Goal: Transaction & Acquisition: Purchase product/service

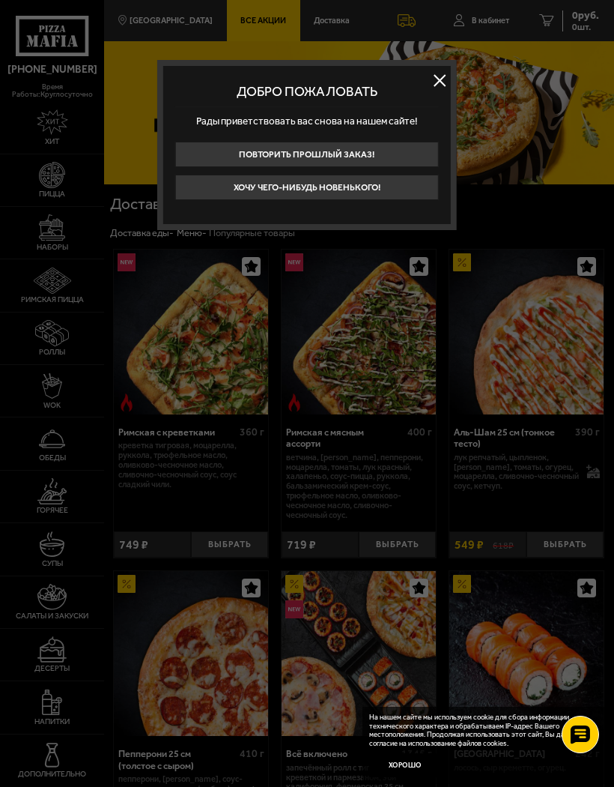
click at [359, 190] on button "Хочу чего-нибудь новенького!" at bounding box center [307, 187] width 264 height 25
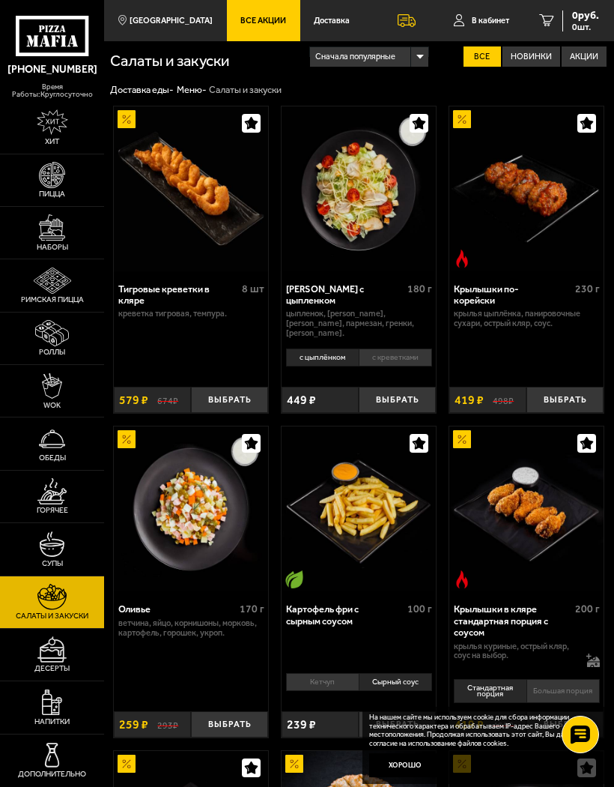
click at [479, 18] on span "В кабинет" at bounding box center [490, 20] width 37 height 8
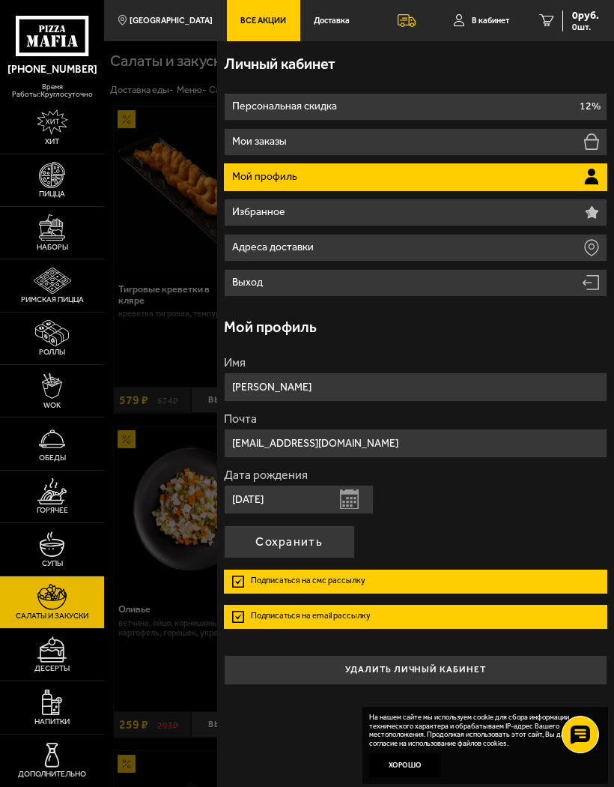
click at [478, 77] on div "Личный кабинет" at bounding box center [416, 63] width 384 height 45
click at [582, 80] on div "Личный кабинет" at bounding box center [416, 63] width 384 height 45
click at [178, 599] on div at bounding box center [411, 434] width 614 height 787
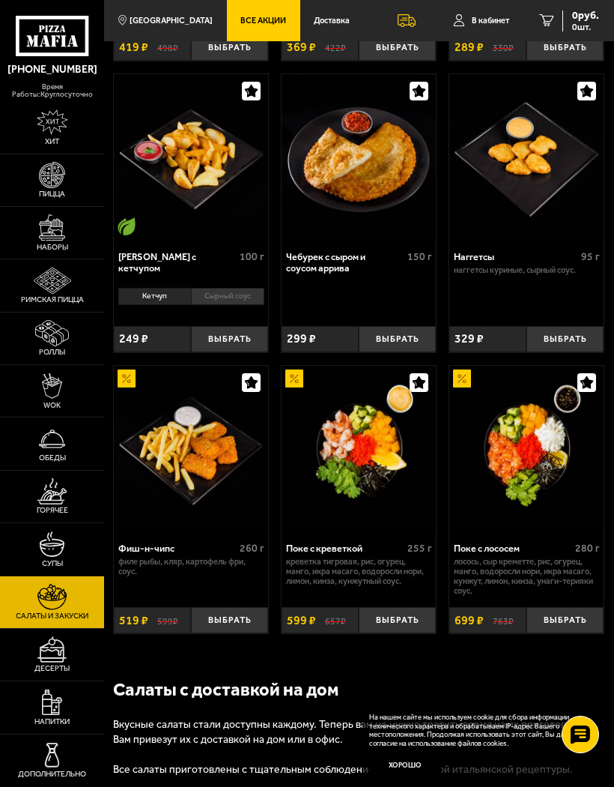
scroll to position [995, 0]
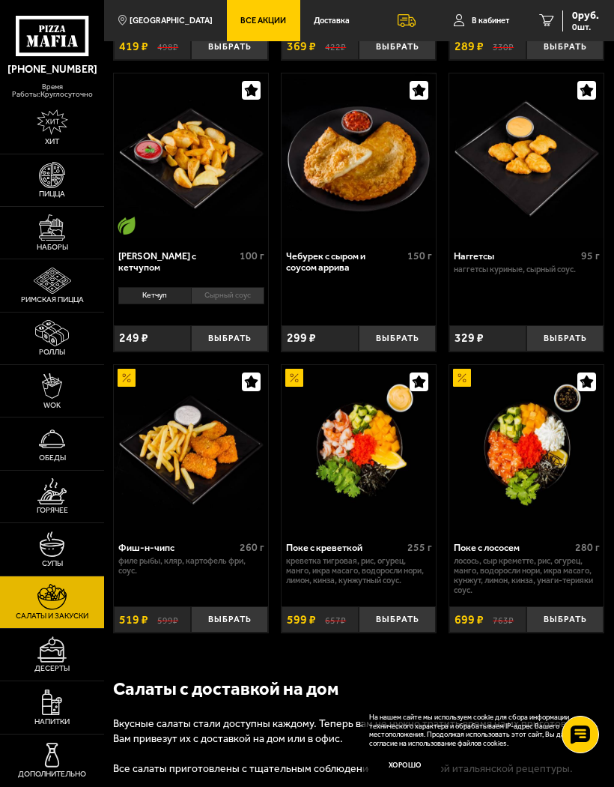
click at [243, 21] on span "Все Акции" at bounding box center [263, 20] width 46 height 8
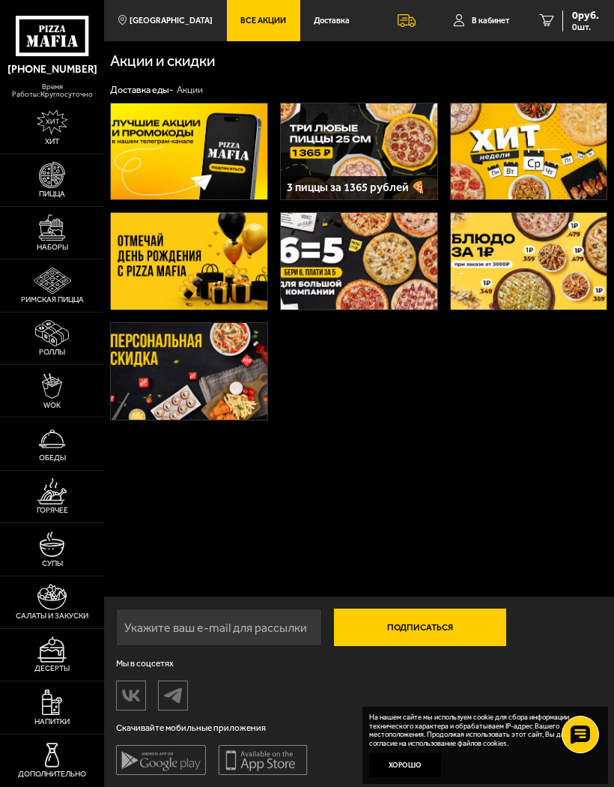
click at [216, 151] on img at bounding box center [189, 151] width 157 height 97
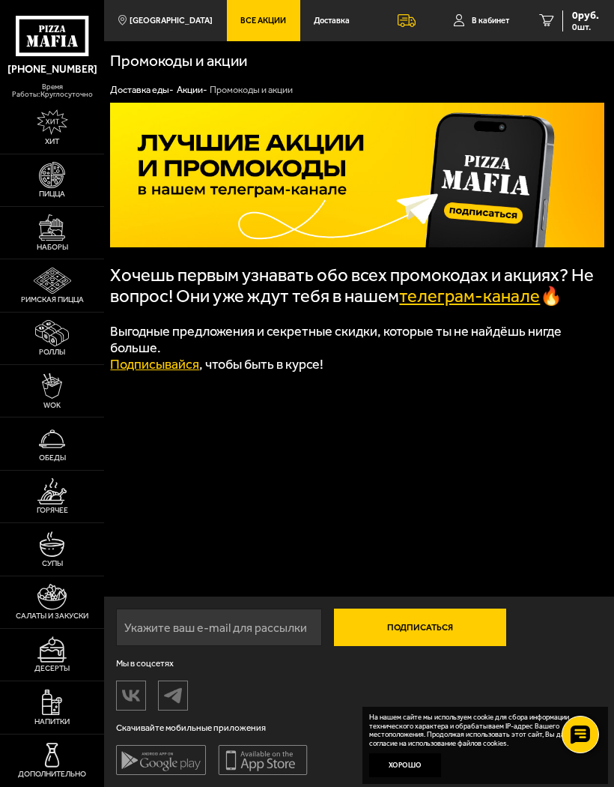
click at [479, 299] on link "телеграм-канале" at bounding box center [469, 295] width 141 height 21
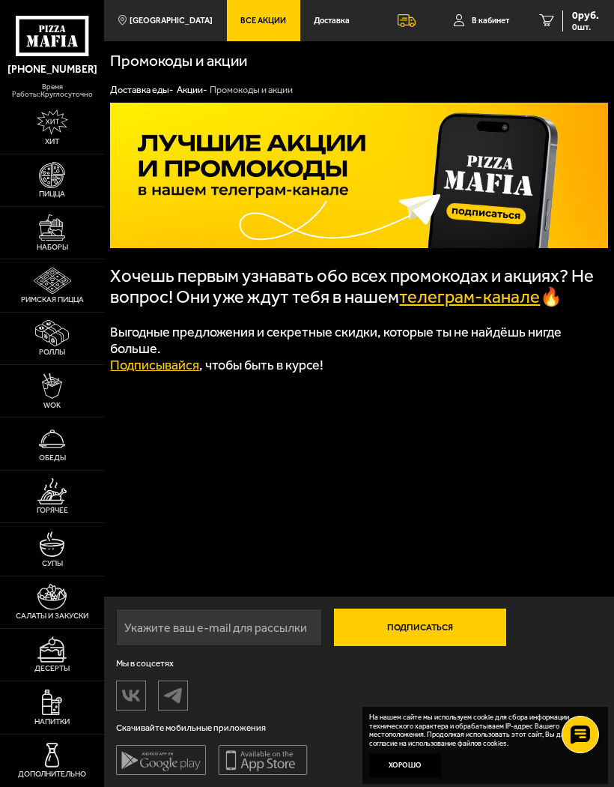
click at [56, 294] on img at bounding box center [52, 280] width 37 height 26
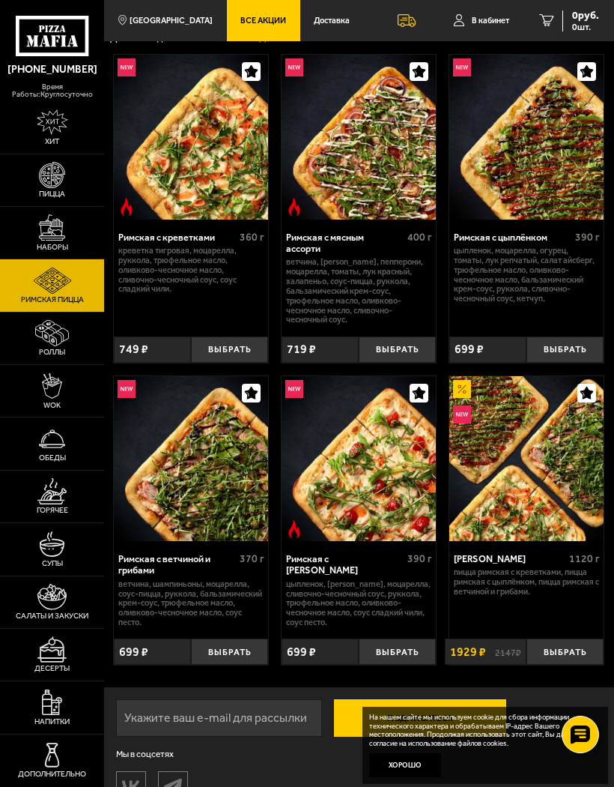
scroll to position [70, 0]
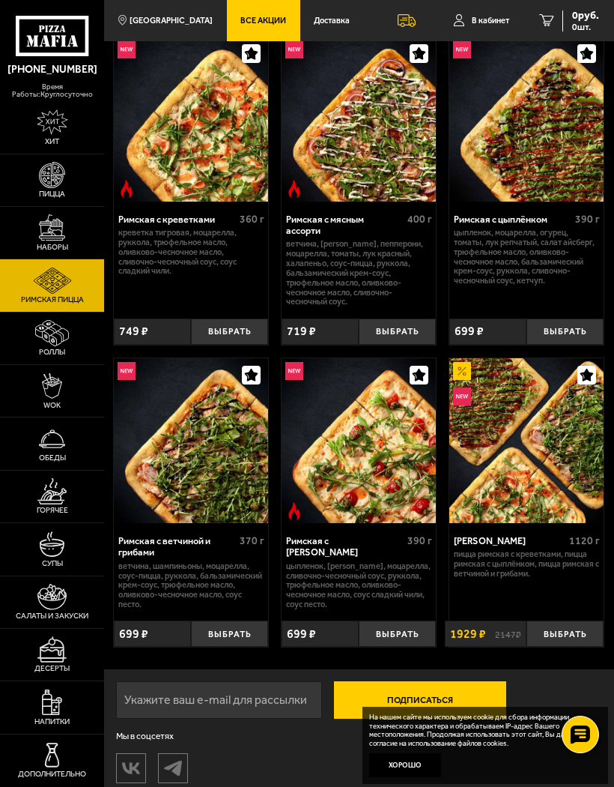
click at [563, 323] on button "Выбрать" at bounding box center [565, 331] width 77 height 26
click at [228, 626] on button "Выбрать" at bounding box center [229, 633] width 77 height 26
click at [49, 240] on img at bounding box center [52, 227] width 26 height 26
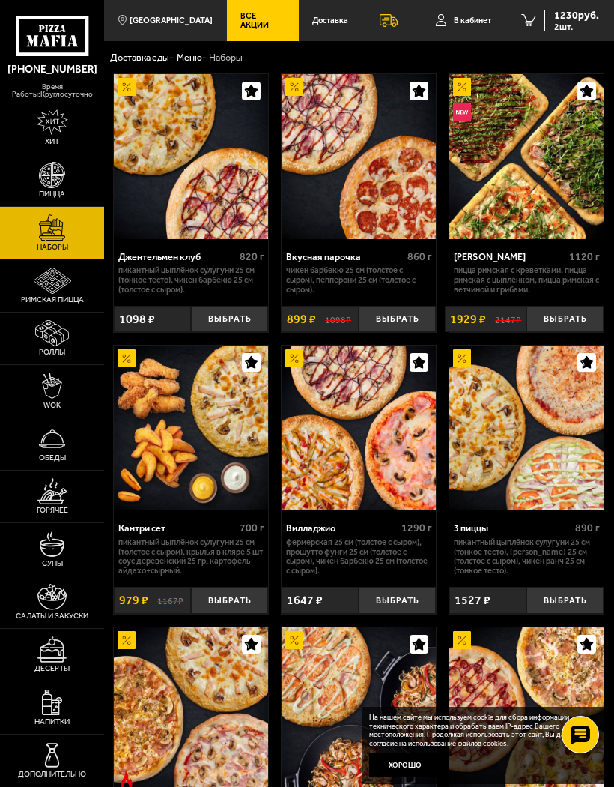
scroll to position [20, 0]
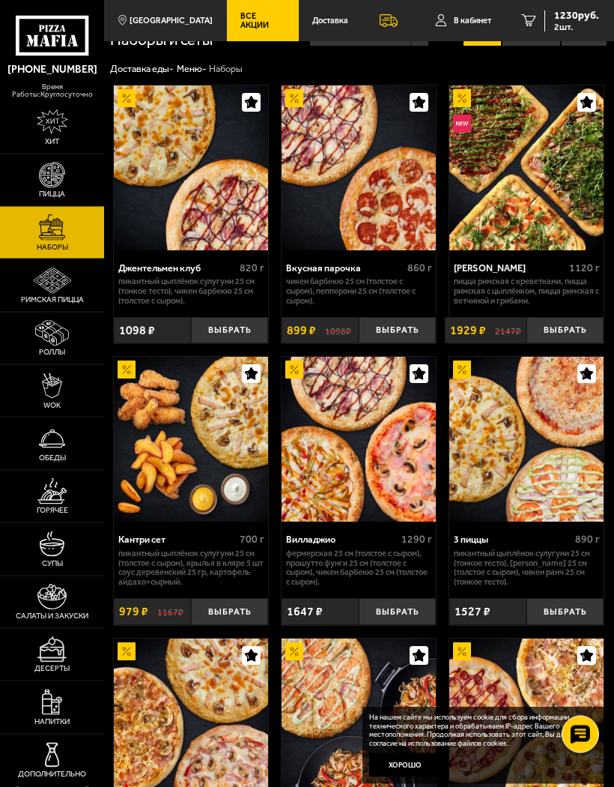
click at [232, 327] on button "Выбрать" at bounding box center [229, 331] width 77 height 26
click at [568, 22] on span "3 шт." at bounding box center [576, 26] width 45 height 9
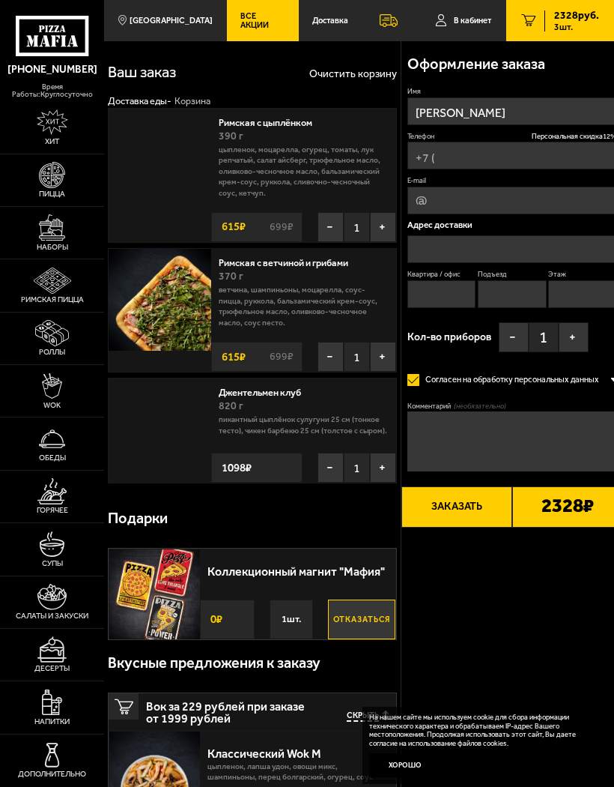
type input "[PHONE_NUMBER]"
type input "[STREET_ADDRESS]"
type input "37"
type input "2"
type input "5"
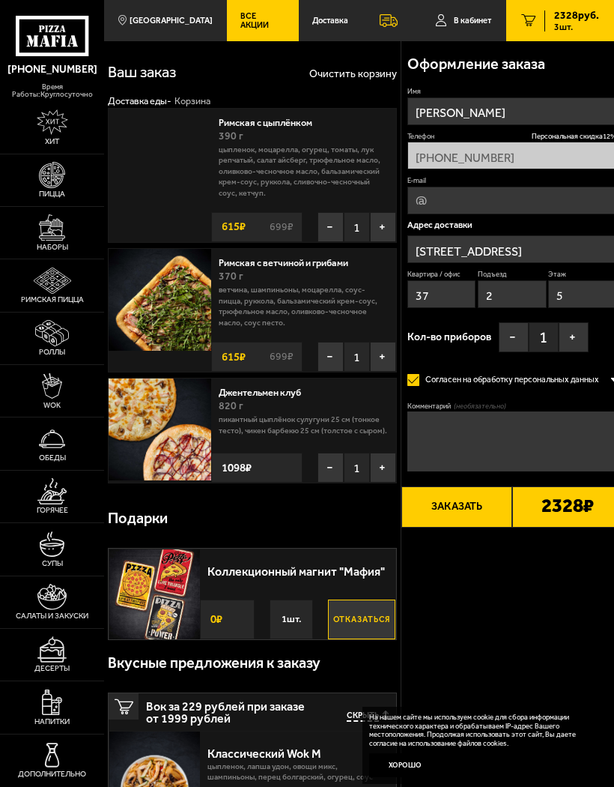
type input "[STREET_ADDRESS]"
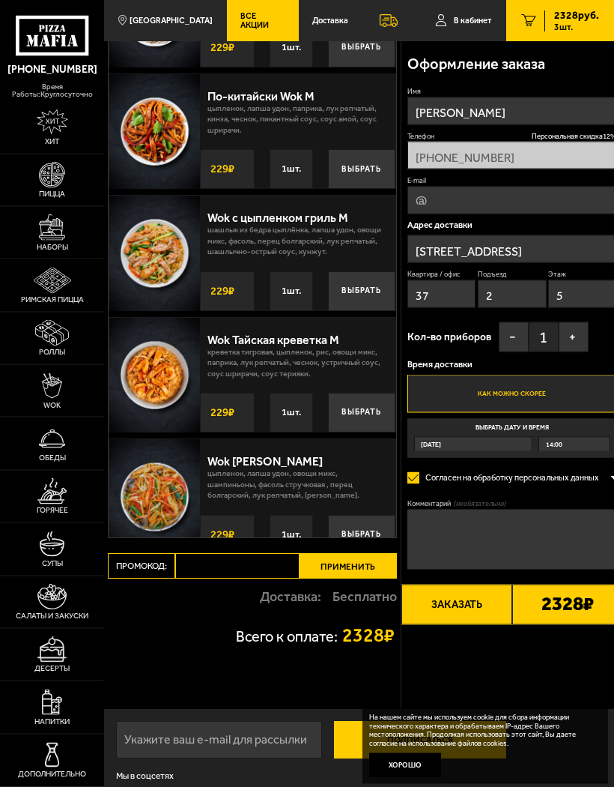
scroll to position [891, 0]
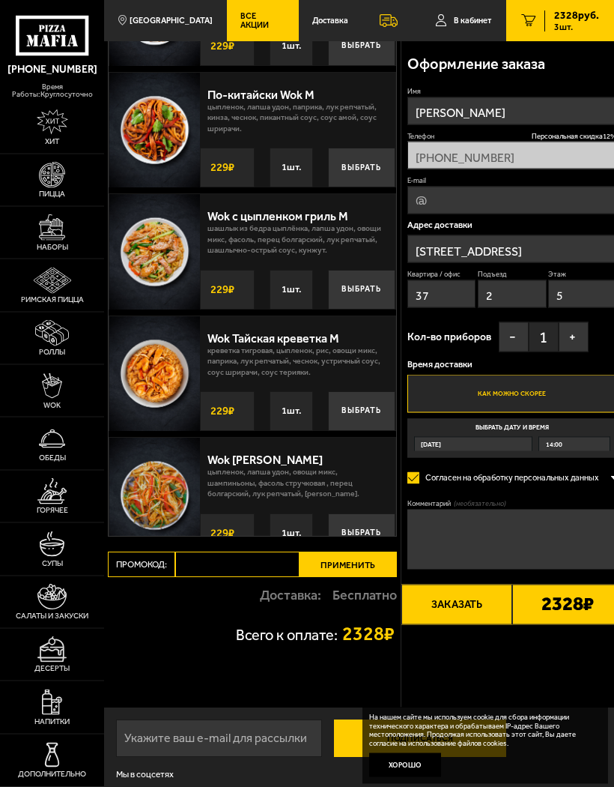
click at [246, 557] on input "Промокод:" at bounding box center [237, 564] width 124 height 25
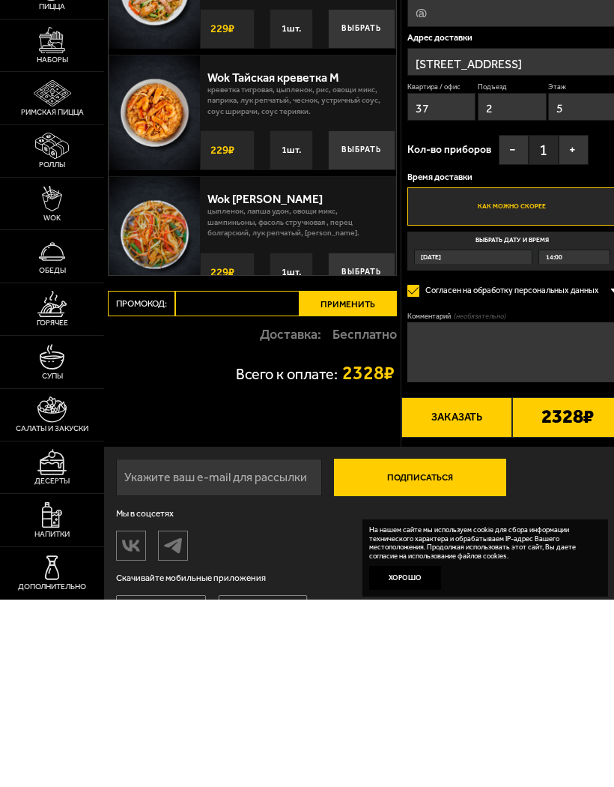
scroll to position [933, 0]
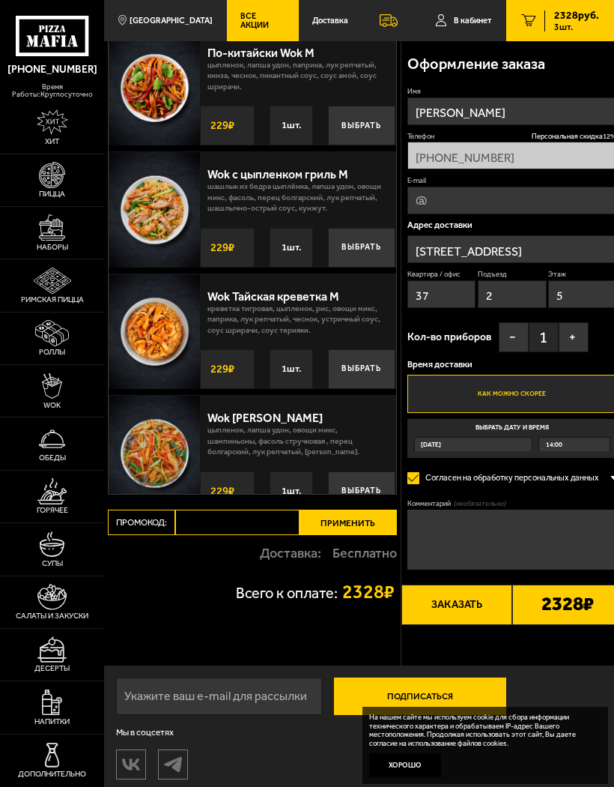
click at [211, 514] on input "Промокод:" at bounding box center [237, 521] width 124 height 25
type input "mf0412"
click at [364, 525] on button "Применить" at bounding box center [348, 521] width 97 height 25
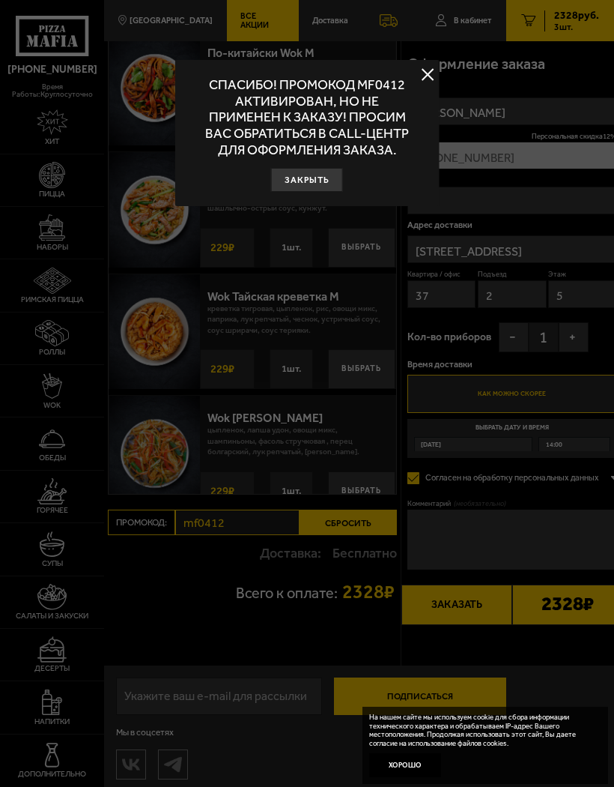
click at [435, 76] on button at bounding box center [428, 74] width 22 height 22
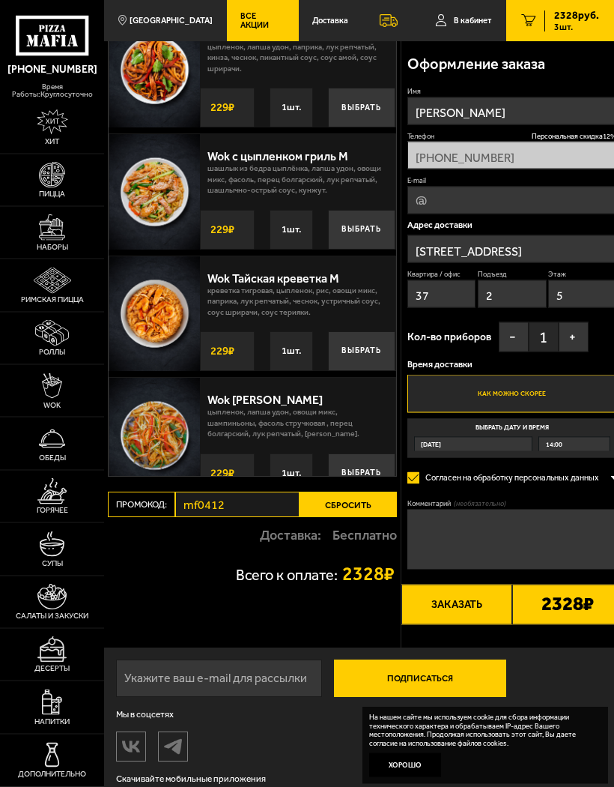
scroll to position [948, 0]
